Goal: Task Accomplishment & Management: Complete application form

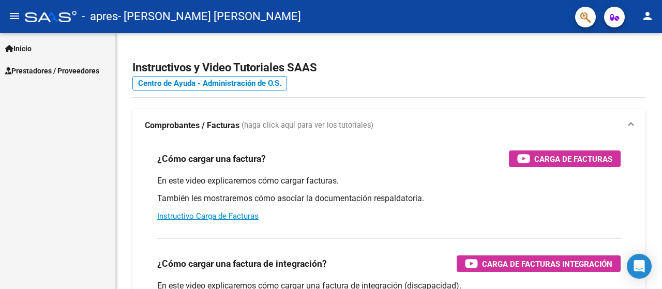
click at [82, 71] on span "Prestadores / Proveedores" at bounding box center [52, 70] width 94 height 11
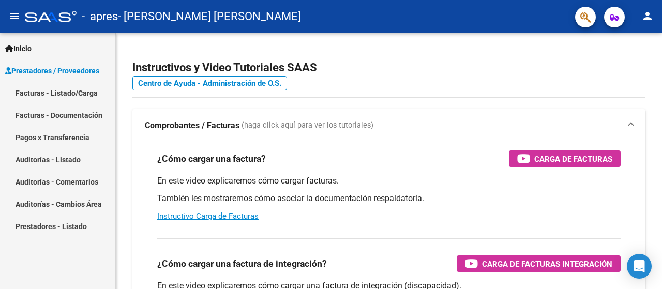
click at [84, 117] on link "Facturas - Documentación" at bounding box center [57, 115] width 115 height 22
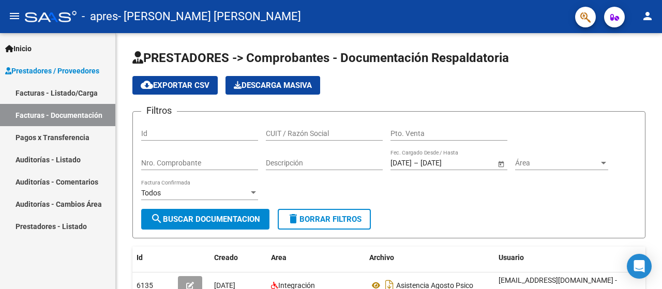
click at [79, 89] on link "Facturas - Listado/Carga" at bounding box center [57, 93] width 115 height 22
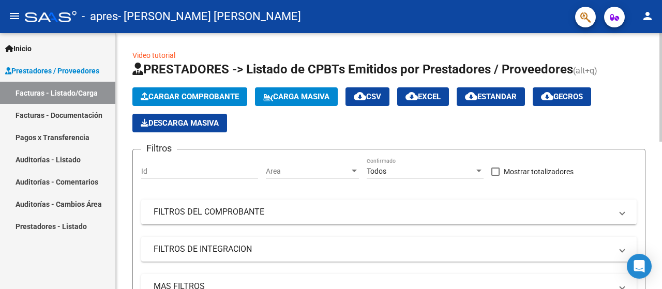
click at [172, 95] on span "Cargar Comprobante" at bounding box center [190, 96] width 98 height 9
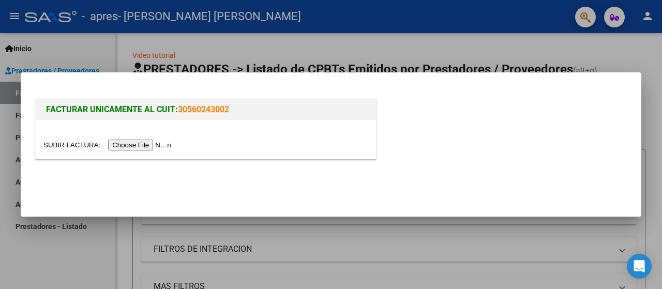
click at [160, 142] on input "file" at bounding box center [108, 145] width 131 height 11
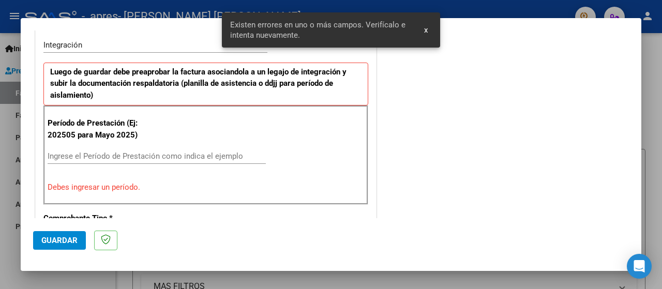
scroll to position [276, 0]
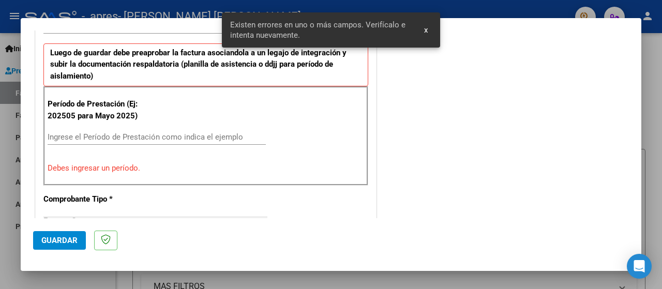
click at [159, 138] on input "Ingrese el Período de Prestación como indica el ejemplo" at bounding box center [157, 136] width 218 height 9
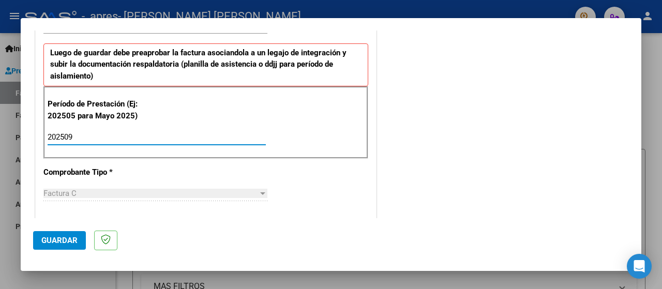
type input "202509"
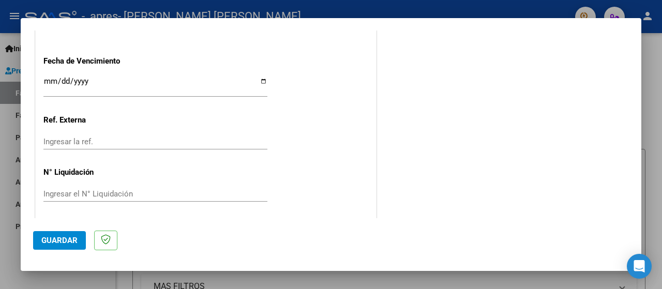
scroll to position [742, 0]
click at [119, 134] on div "Ingresar la ref." at bounding box center [155, 141] width 224 height 16
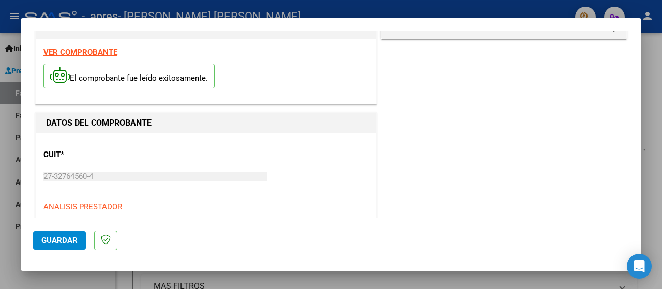
scroll to position [0, 0]
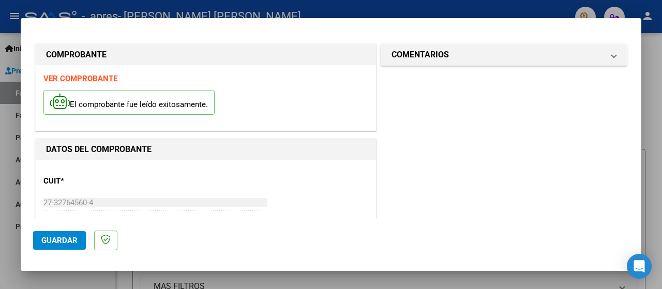
click at [59, 241] on span "Guardar" at bounding box center [59, 240] width 36 height 9
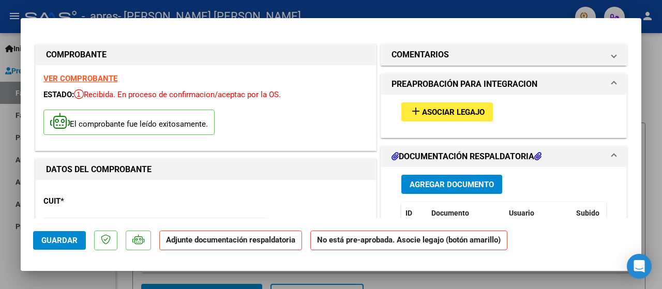
click at [422, 110] on span "Asociar Legajo" at bounding box center [453, 112] width 63 height 9
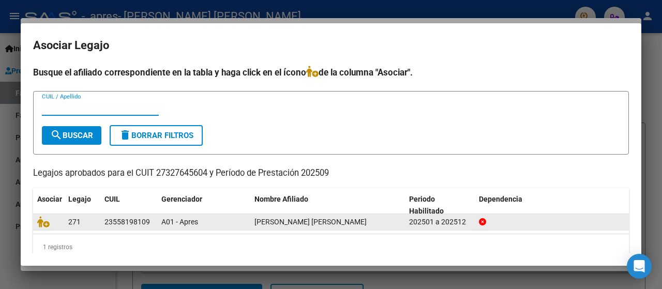
click at [304, 221] on span "[PERSON_NAME] [PERSON_NAME]" at bounding box center [310, 222] width 112 height 8
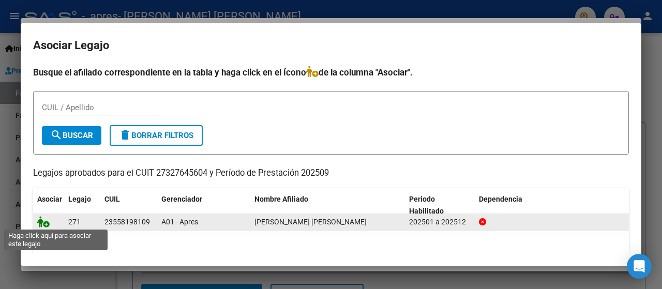
click at [45, 224] on icon at bounding box center [43, 221] width 12 height 11
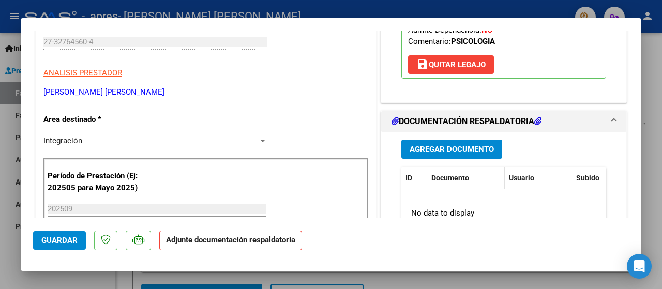
scroll to position [259, 0]
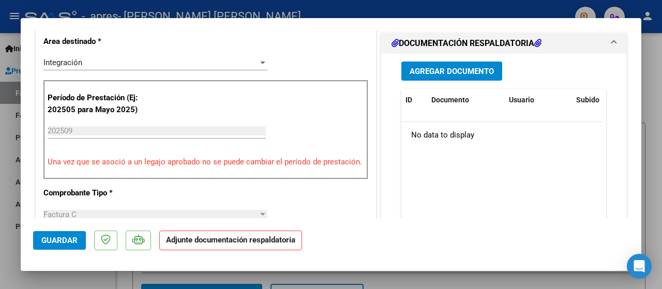
click at [436, 64] on button "Agregar Documento" at bounding box center [451, 71] width 101 height 19
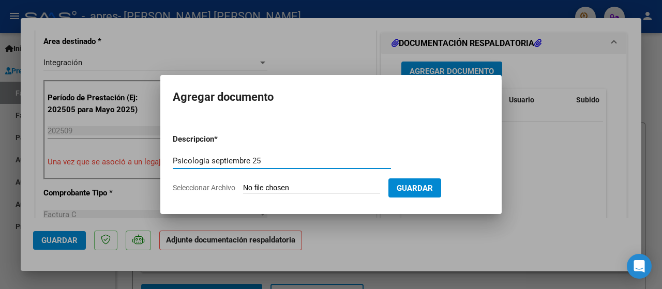
type input "Psicologia septiembre 25"
click at [238, 187] on app-file-uploader "Seleccionar Archivo" at bounding box center [281, 187] width 216 height 9
click at [230, 186] on span "Seleccionar Archivo" at bounding box center [204, 188] width 63 height 8
click at [243, 186] on input "Seleccionar Archivo" at bounding box center [311, 189] width 137 height 10
type input "C:\fakepath\[PERSON_NAME] asistenc [DATE].pdf"
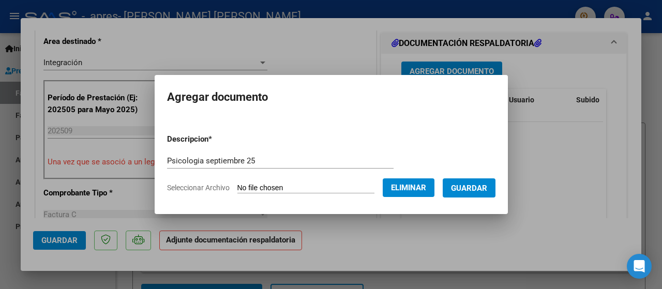
click at [468, 190] on span "Guardar" at bounding box center [469, 188] width 36 height 9
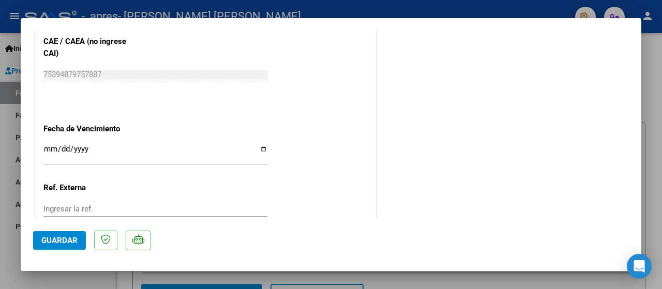
scroll to position [747, 0]
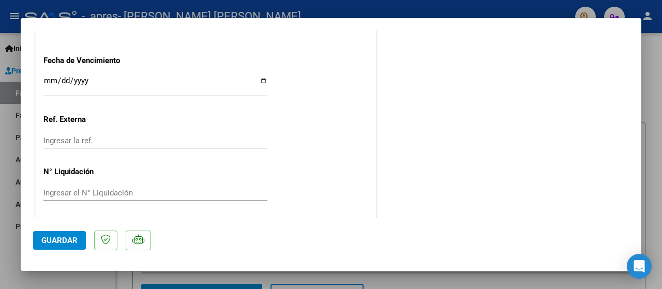
click at [57, 247] on button "Guardar" at bounding box center [59, 240] width 53 height 19
click at [13, 69] on div at bounding box center [331, 144] width 662 height 289
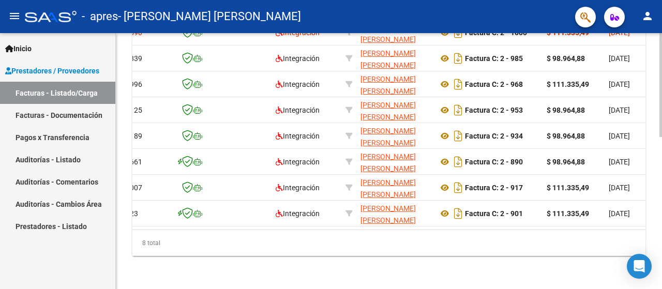
scroll to position [0, 0]
